Goal: Find specific page/section: Find specific page/section

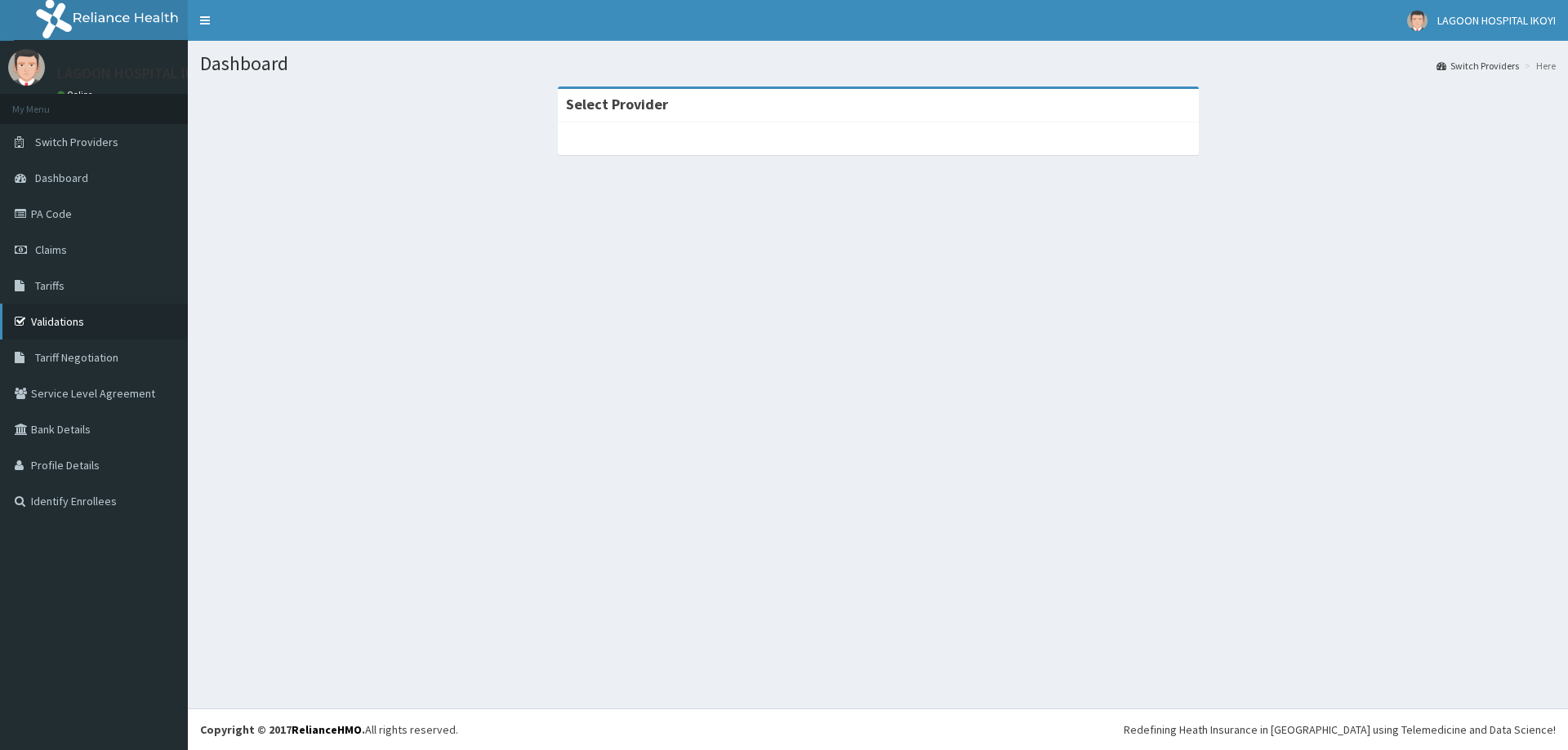
drag, startPoint x: 0, startPoint y: 0, endPoint x: 82, endPoint y: 320, distance: 330.3
click at [82, 320] on link "Validations" at bounding box center [94, 322] width 188 height 36
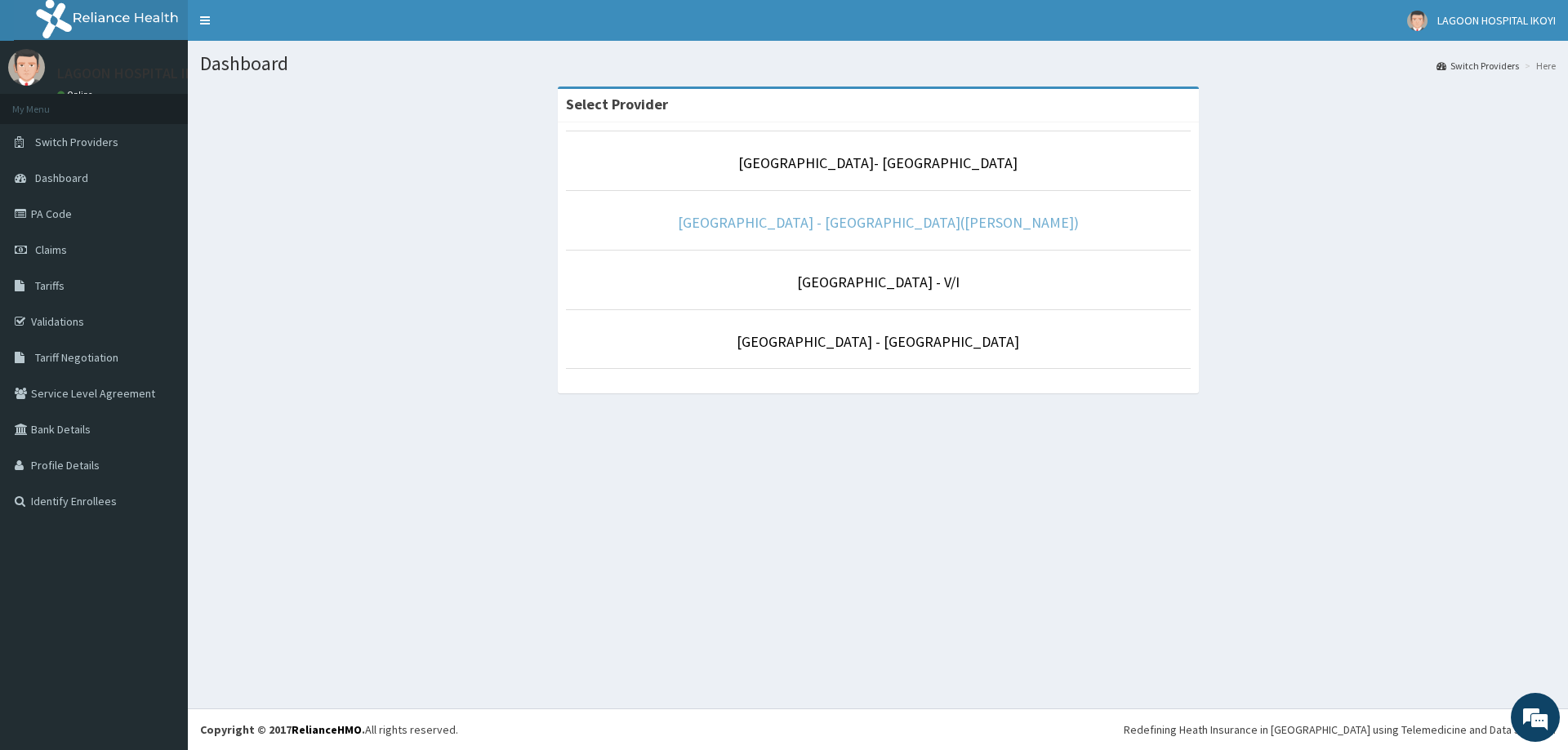
click at [895, 216] on link "[GEOGRAPHIC_DATA] - [GEOGRAPHIC_DATA]([PERSON_NAME])" at bounding box center [878, 222] width 401 height 19
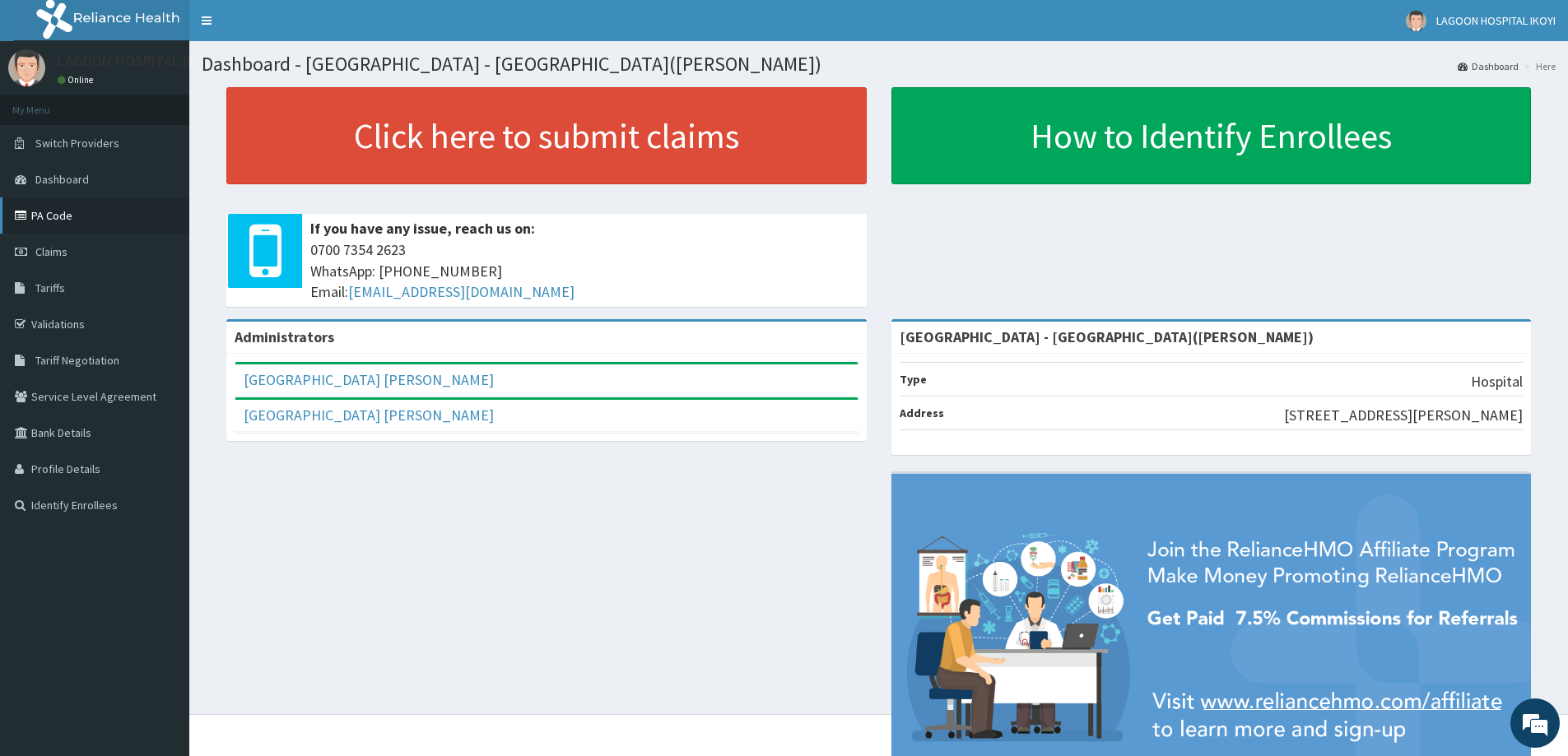
click at [71, 216] on link "PA Code" at bounding box center [95, 216] width 189 height 36
